Goal: Task Accomplishment & Management: Manage account settings

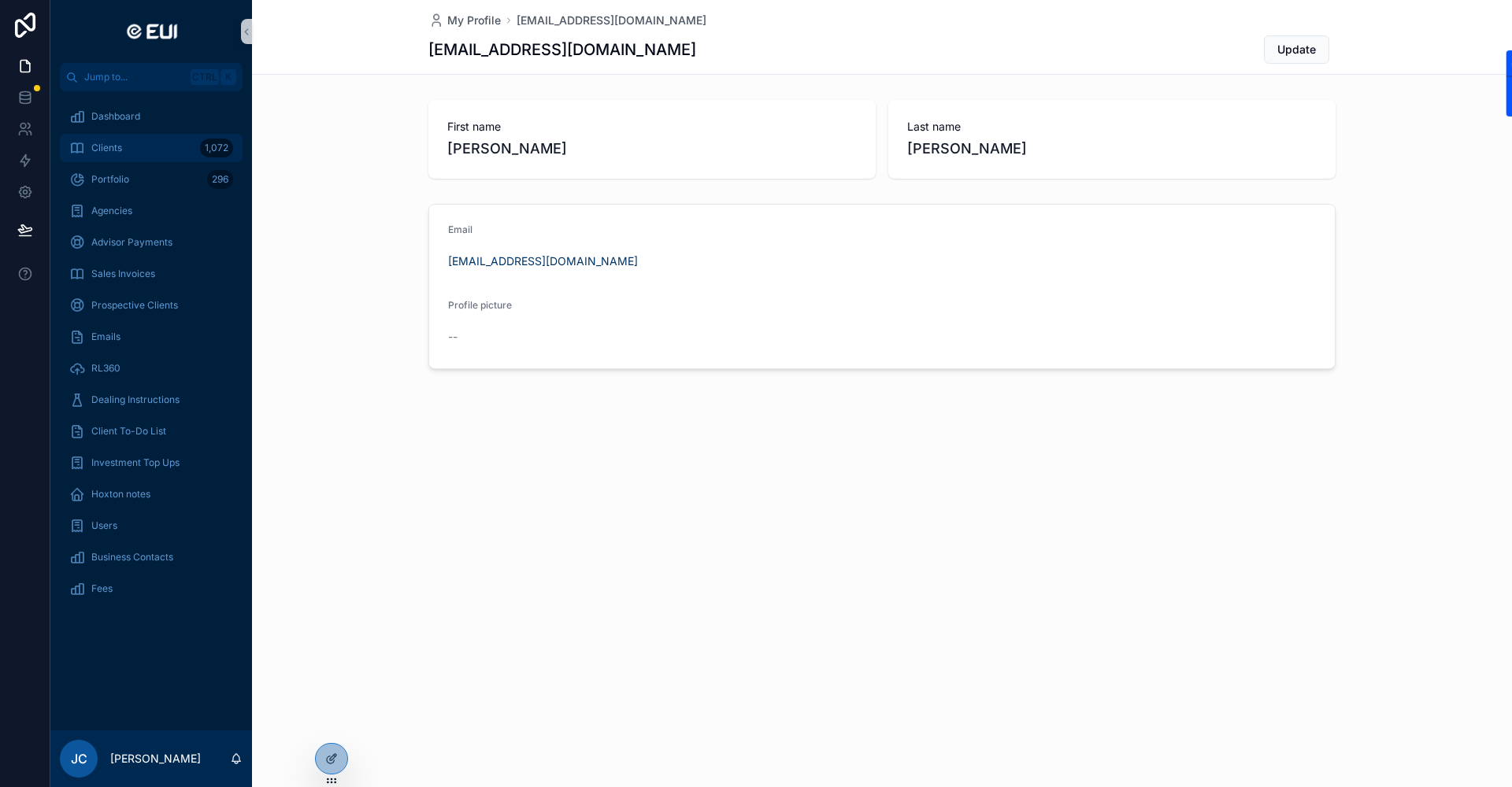
click at [131, 150] on div "Clients 1,072" at bounding box center [151, 148] width 164 height 25
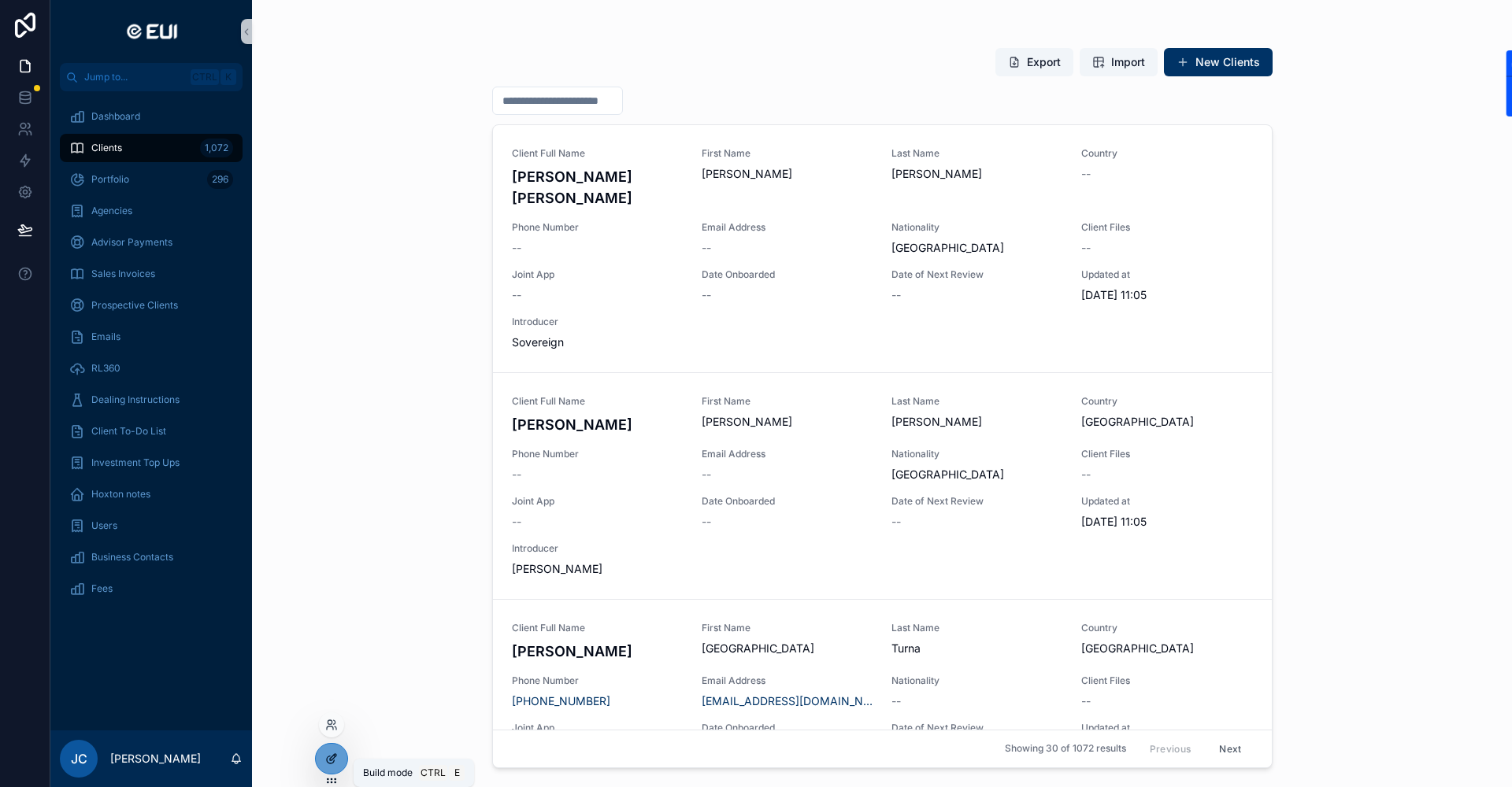
click at [326, 757] on icon at bounding box center [331, 758] width 12 height 12
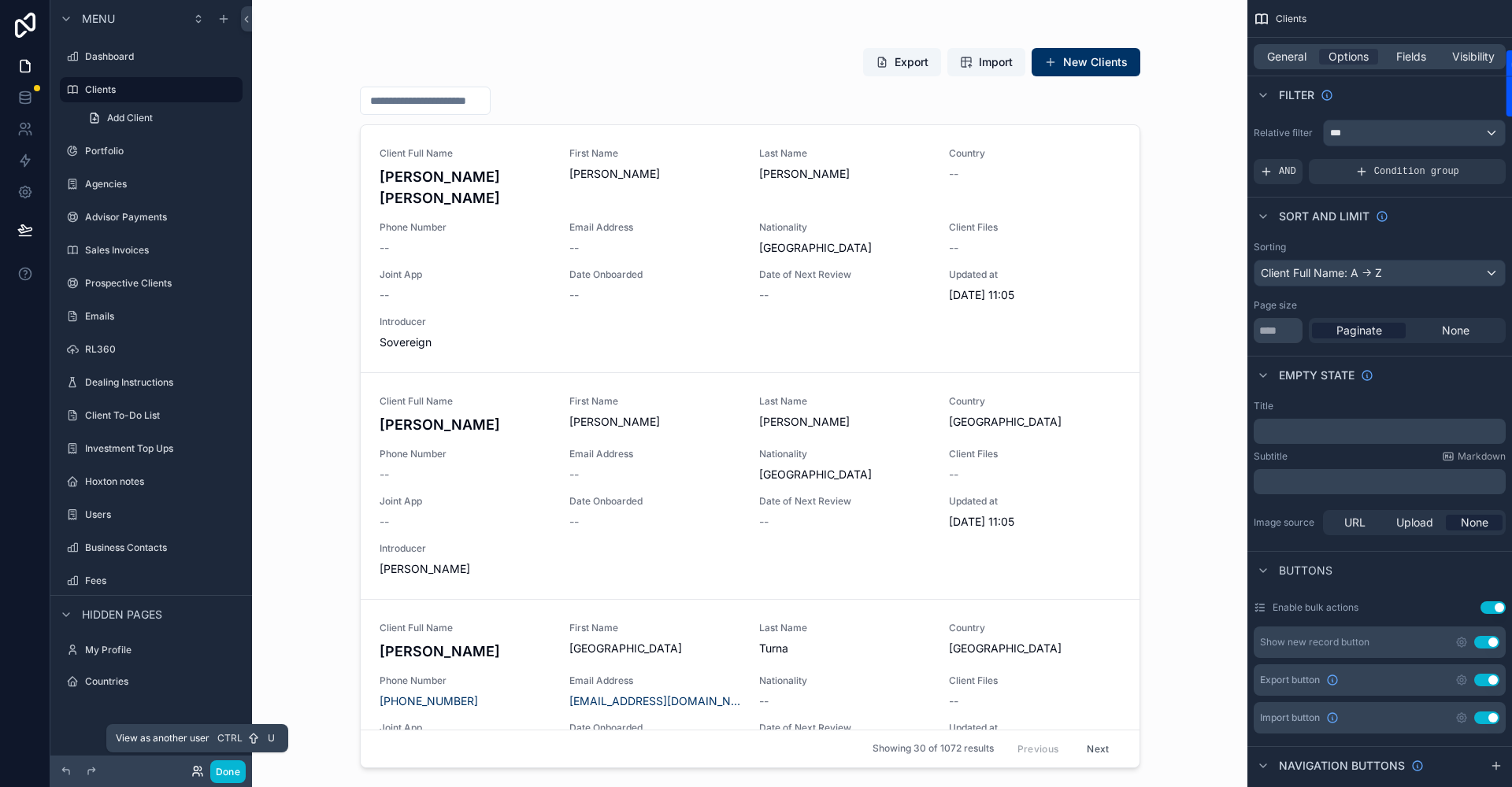
click at [200, 770] on icon at bounding box center [197, 771] width 12 height 12
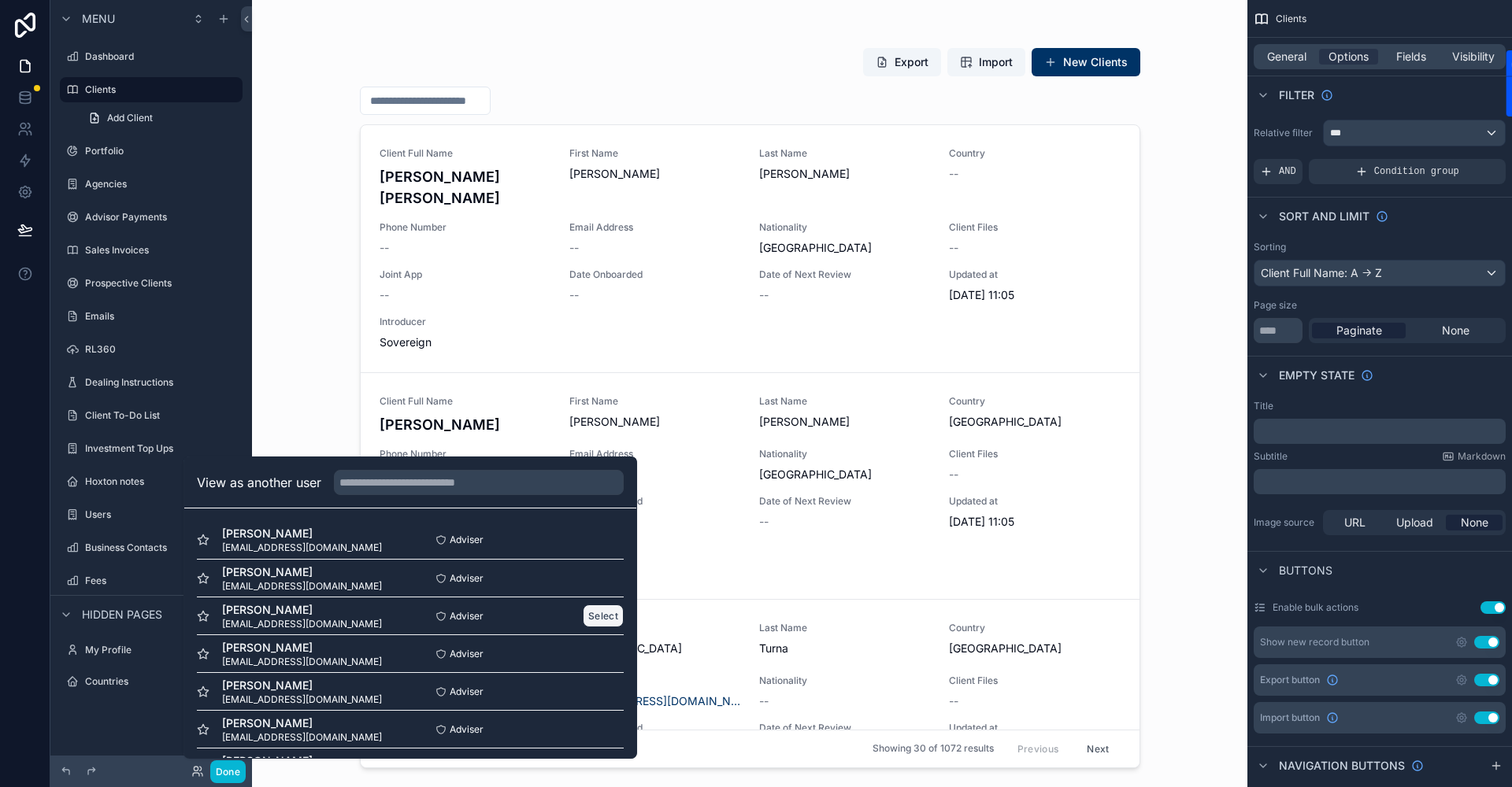
click at [586, 613] on button "Select" at bounding box center [603, 616] width 41 height 23
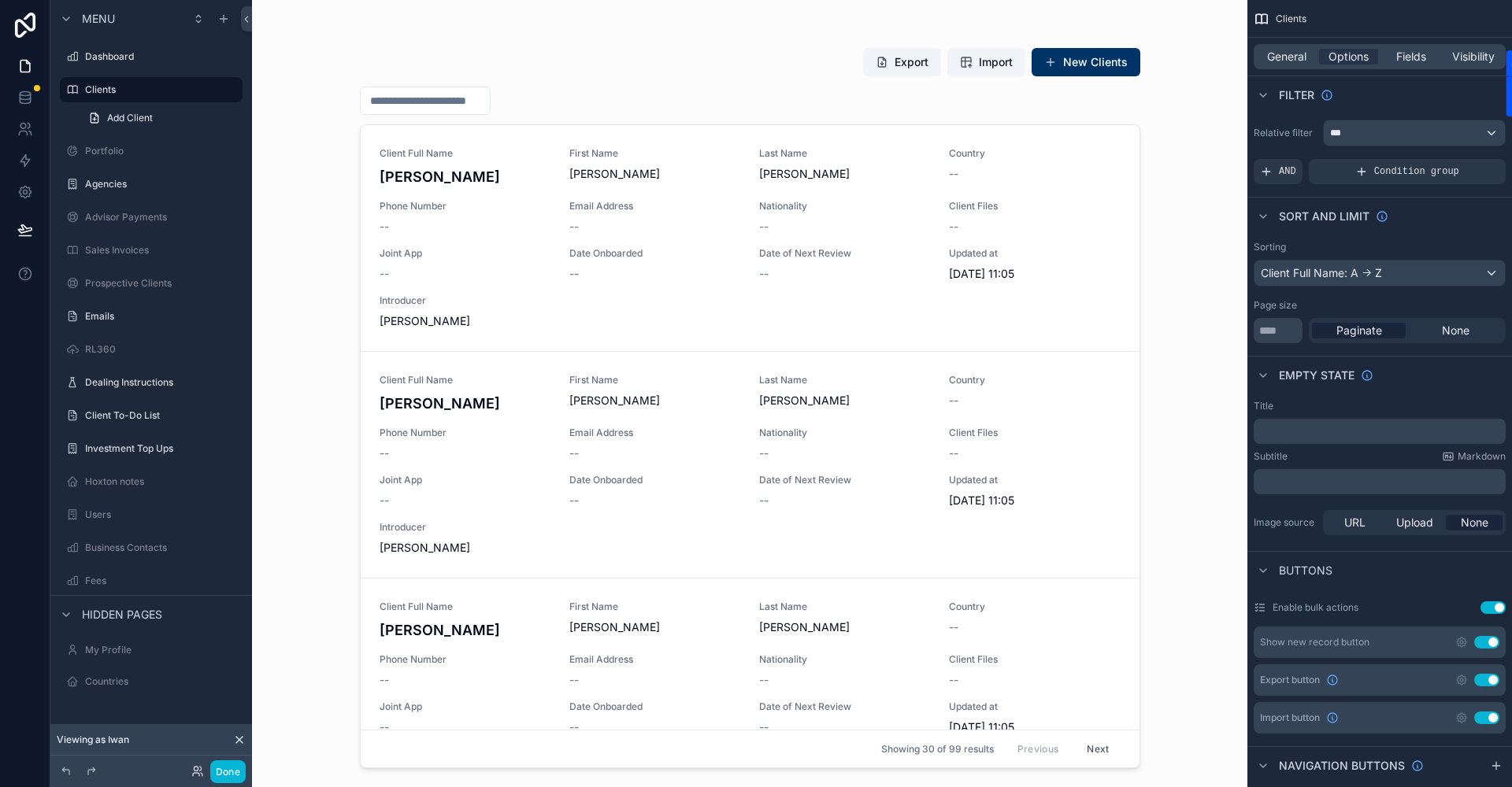
click at [240, 741] on icon at bounding box center [239, 740] width 7 height 7
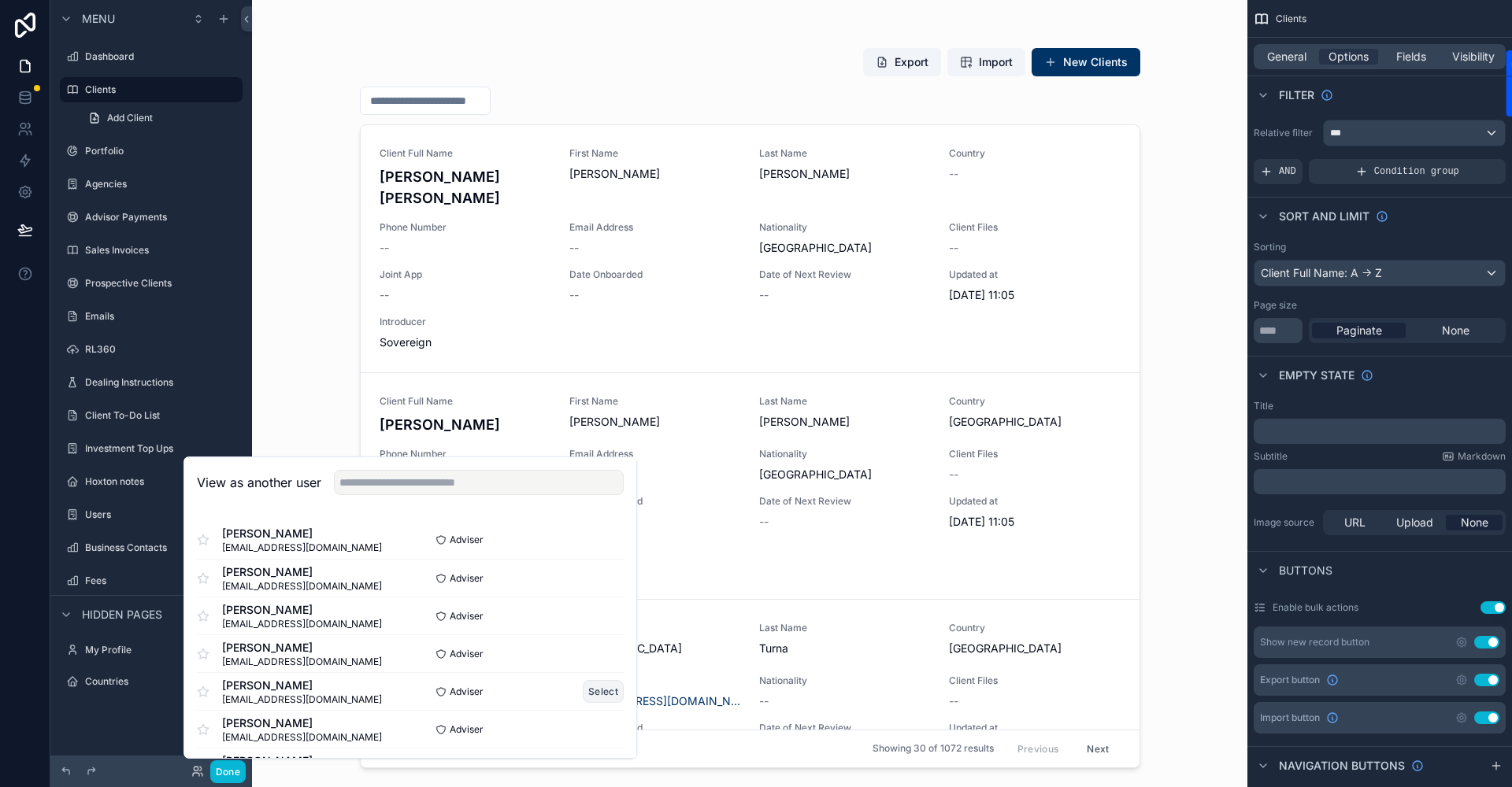
click at [594, 695] on button "Select" at bounding box center [603, 692] width 41 height 23
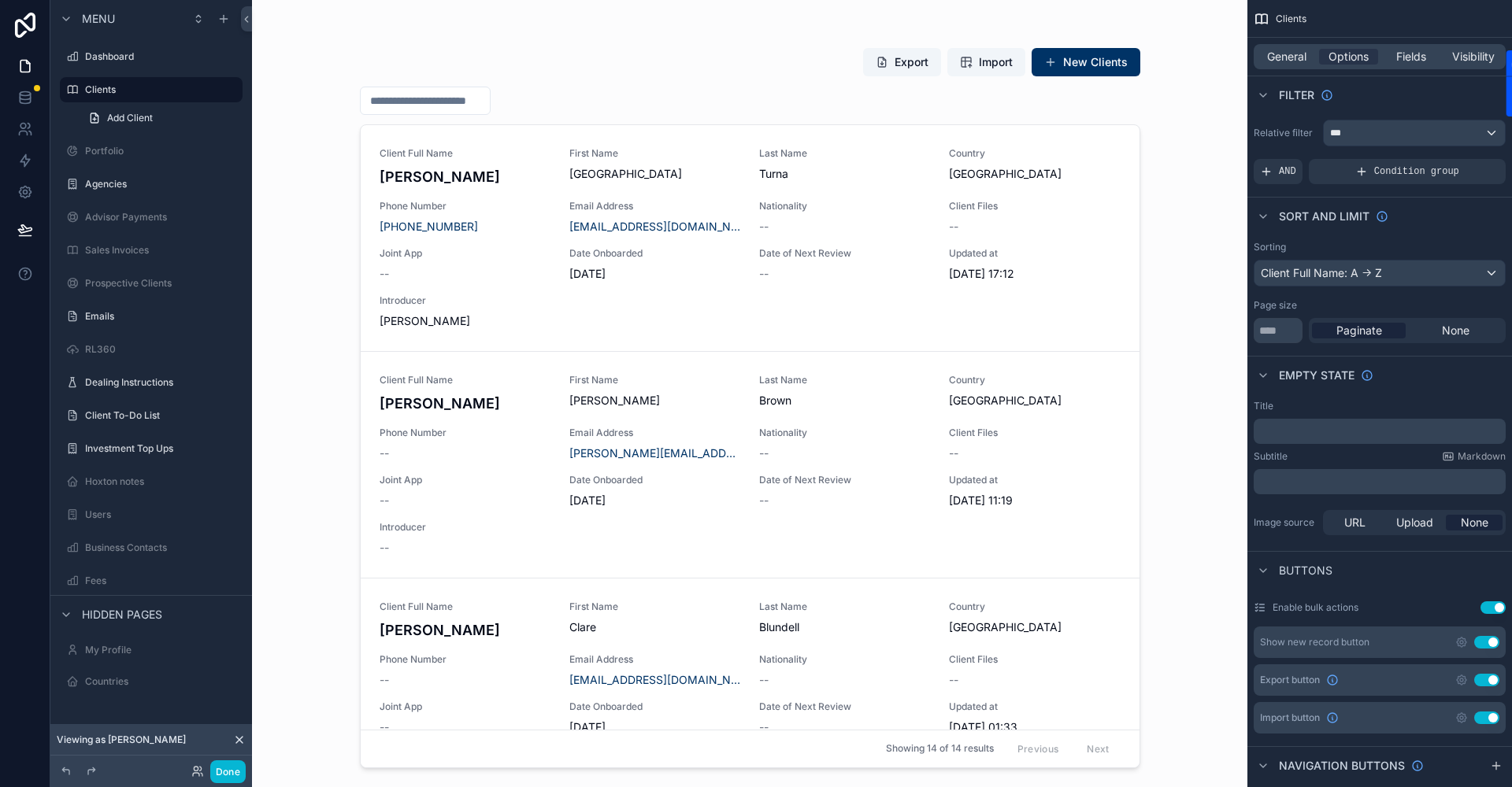
click at [237, 730] on div "Viewing as Mike" at bounding box center [152, 740] width 202 height 32
click at [237, 736] on icon at bounding box center [239, 740] width 12 height 12
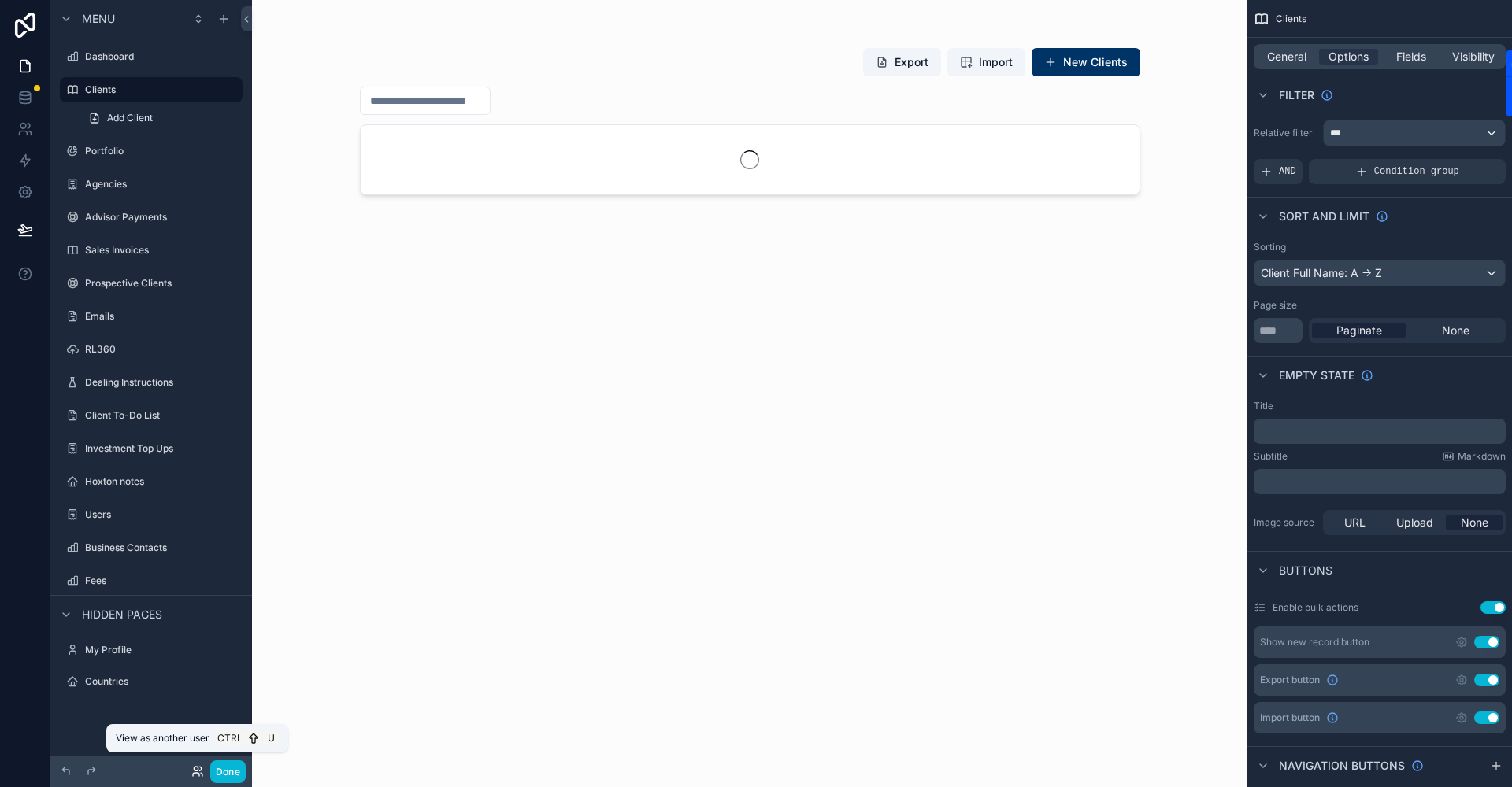
click at [194, 770] on icon at bounding box center [196, 769] width 4 height 4
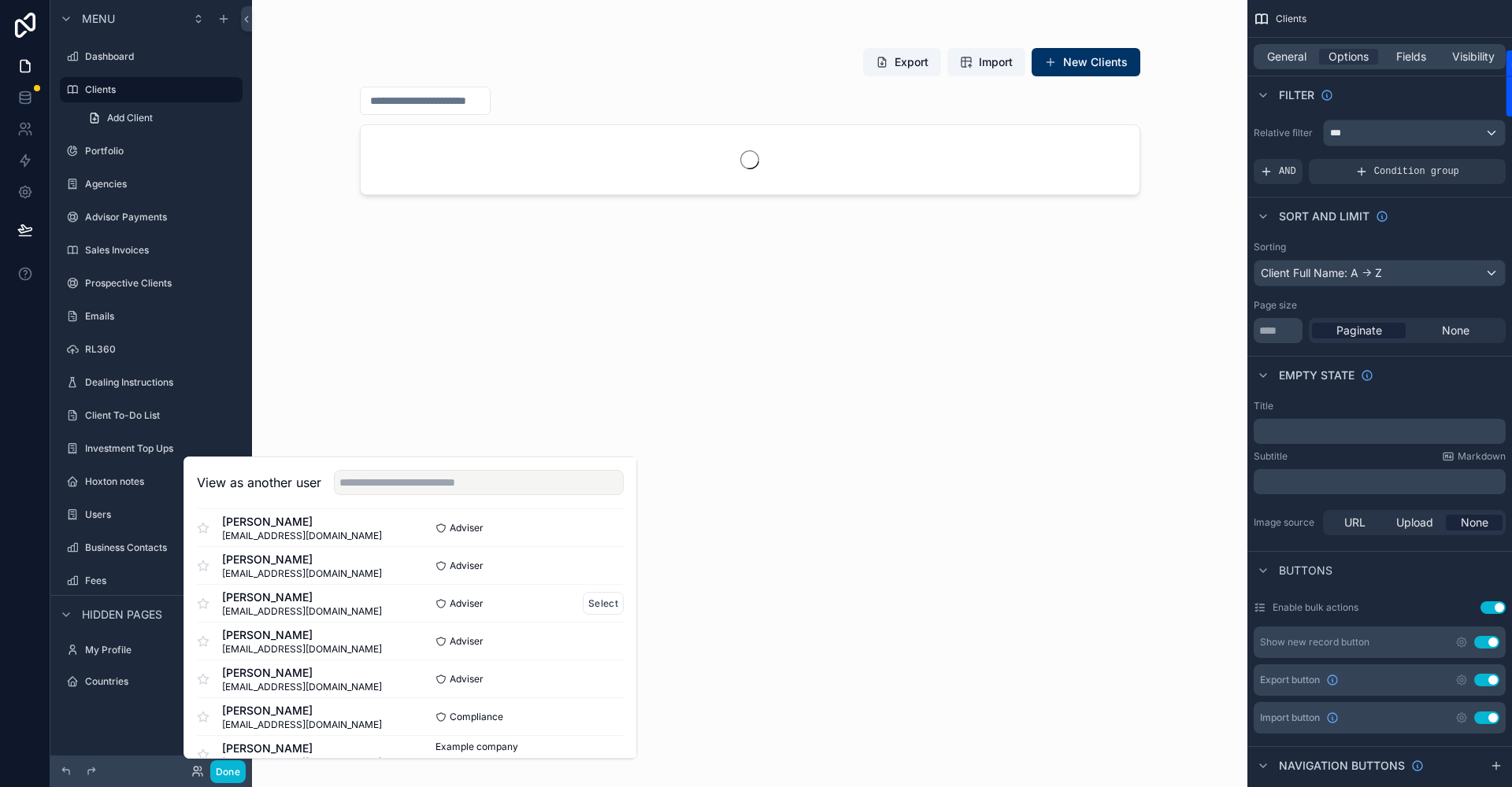
scroll to position [78, 0]
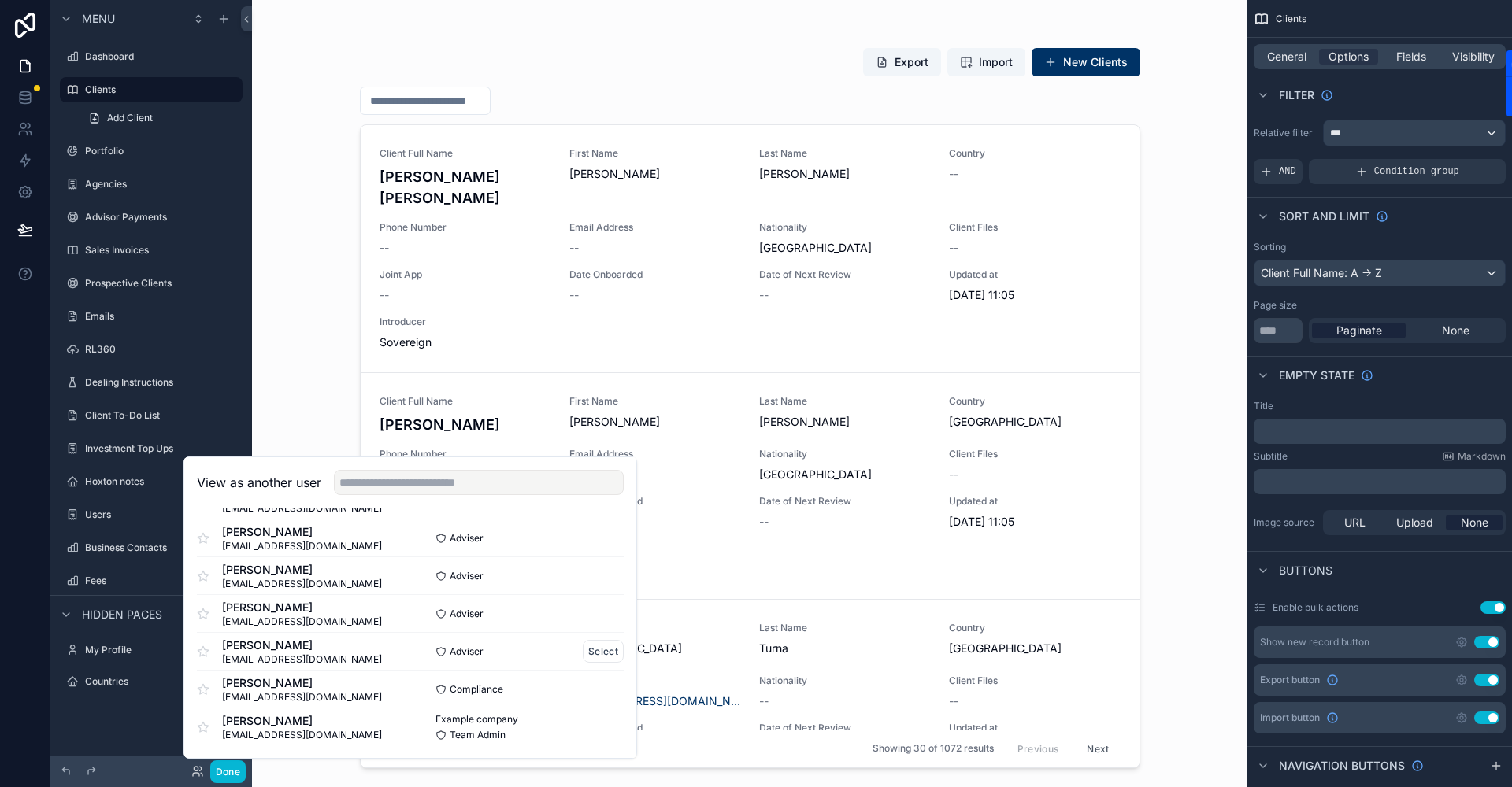
click at [280, 654] on span "bhoneyman@euiprivatewealth.com" at bounding box center [301, 659] width 160 height 12
click at [589, 647] on button "Select" at bounding box center [603, 652] width 41 height 23
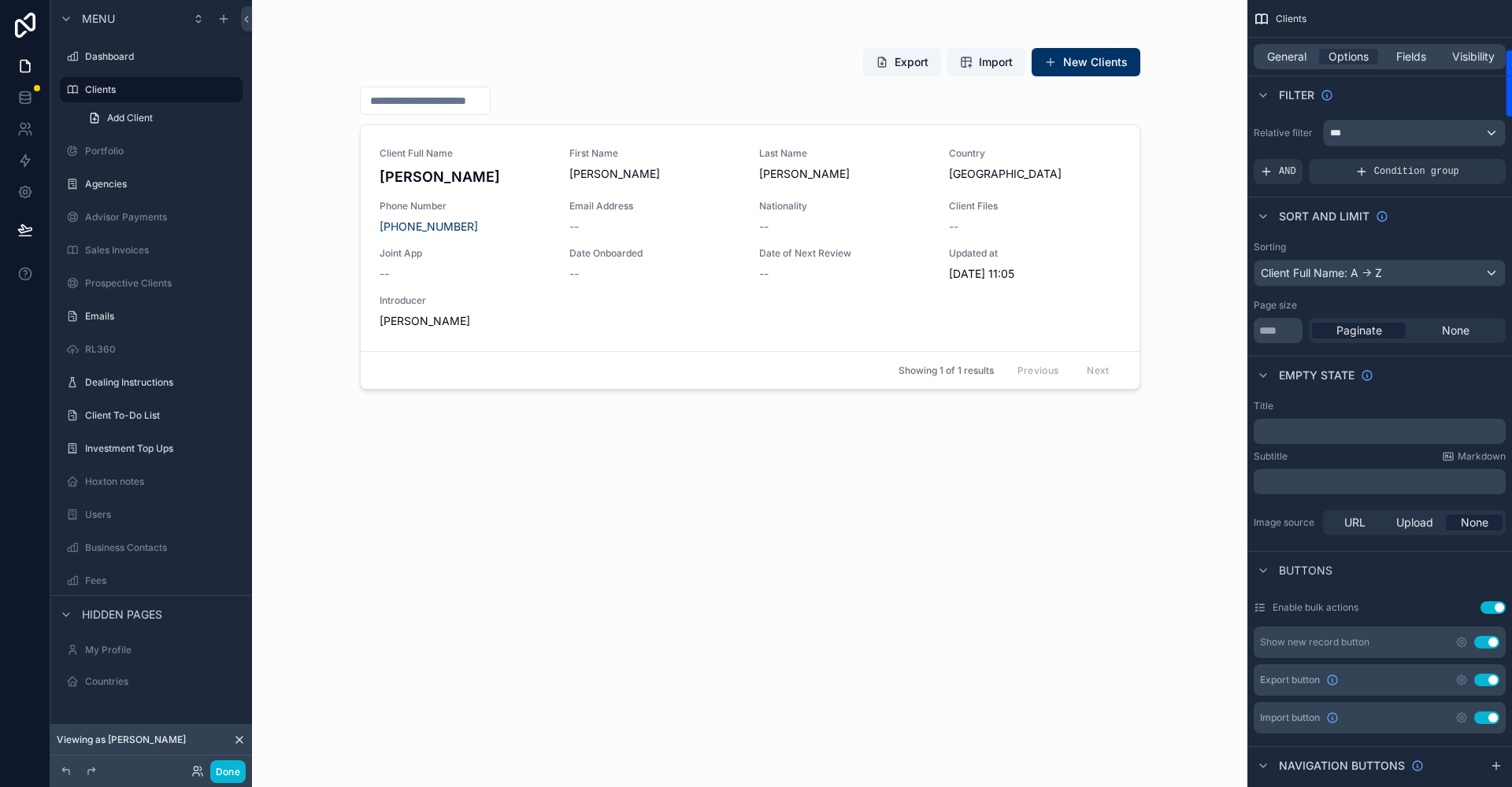
click at [239, 742] on icon at bounding box center [239, 740] width 12 height 12
